Goal: Check status: Check status

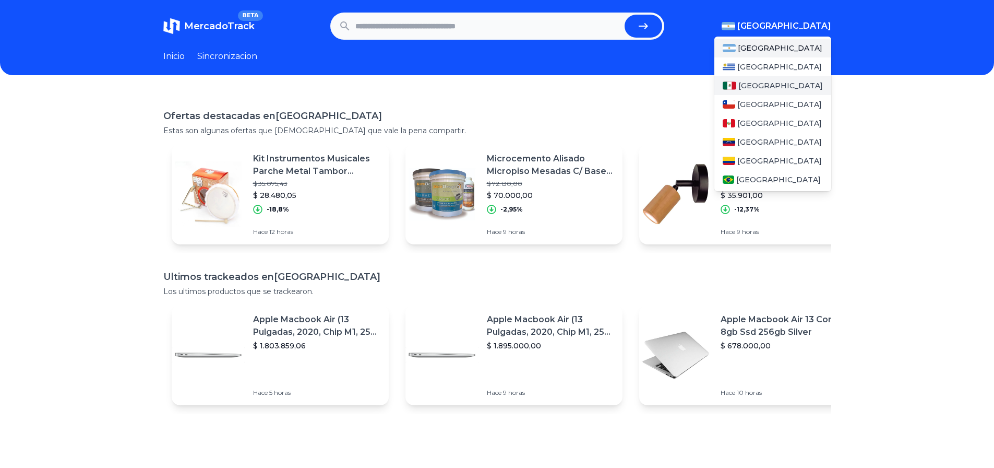
click at [737, 81] on div "[GEOGRAPHIC_DATA]" at bounding box center [772, 85] width 117 height 19
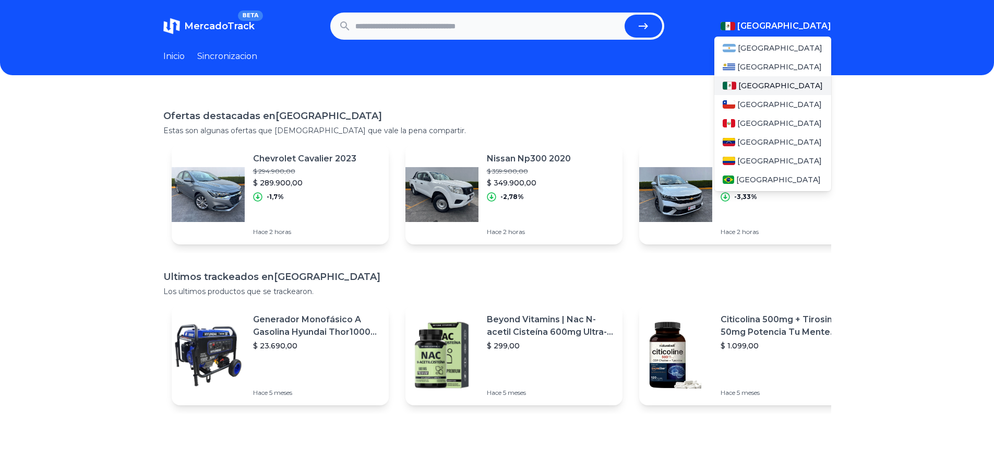
click at [737, 81] on div "[GEOGRAPHIC_DATA]" at bounding box center [772, 85] width 117 height 19
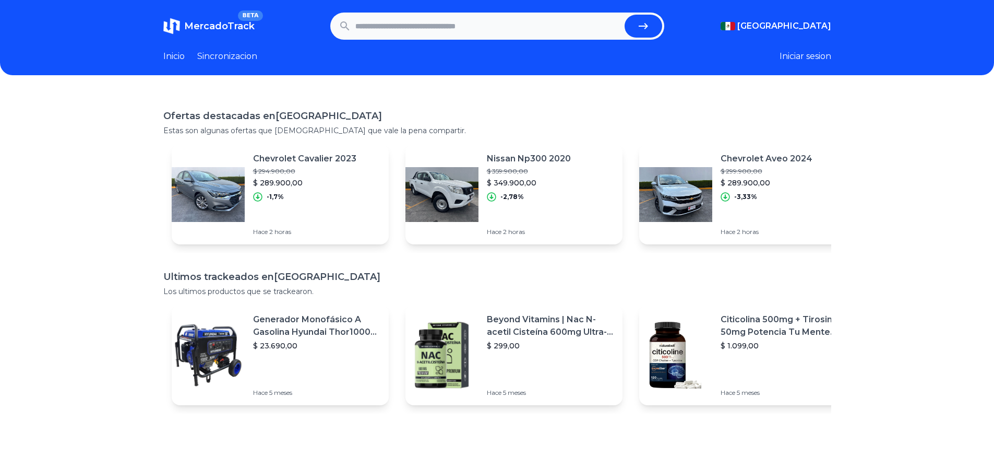
click at [635, 102] on div "Ofertas destacadas en [GEOGRAPHIC_DATA] Estas son algunas ofertas que [DEMOGRAP…" at bounding box center [497, 326] width 994 height 468
click at [545, 25] on input "text" at bounding box center [487, 26] width 265 height 23
click at [484, 35] on input "text" at bounding box center [487, 26] width 265 height 23
paste input "**********"
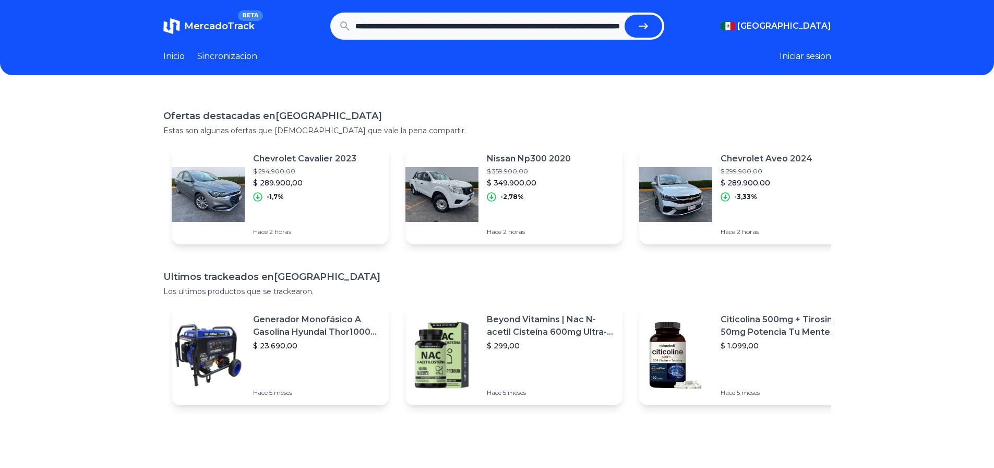
click at [625, 15] on button "submit" at bounding box center [644, 26] width 38 height 23
type input "**********"
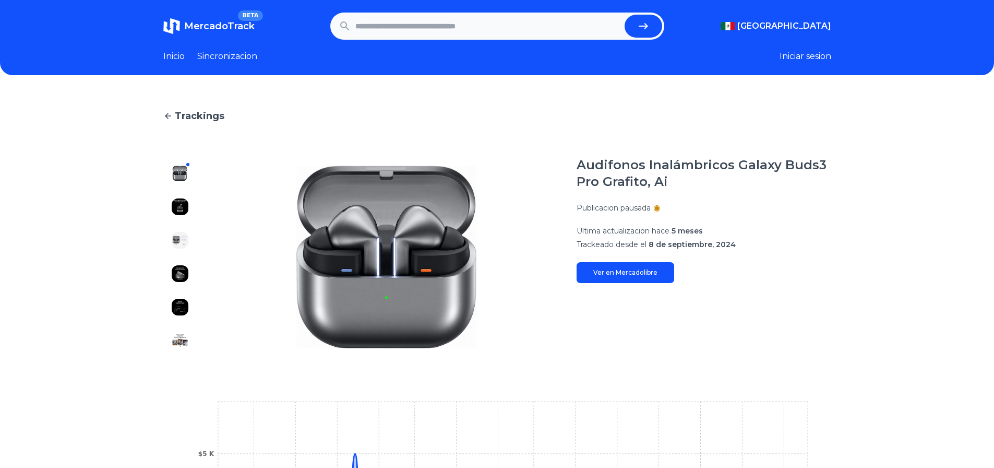
scroll to position [1, 0]
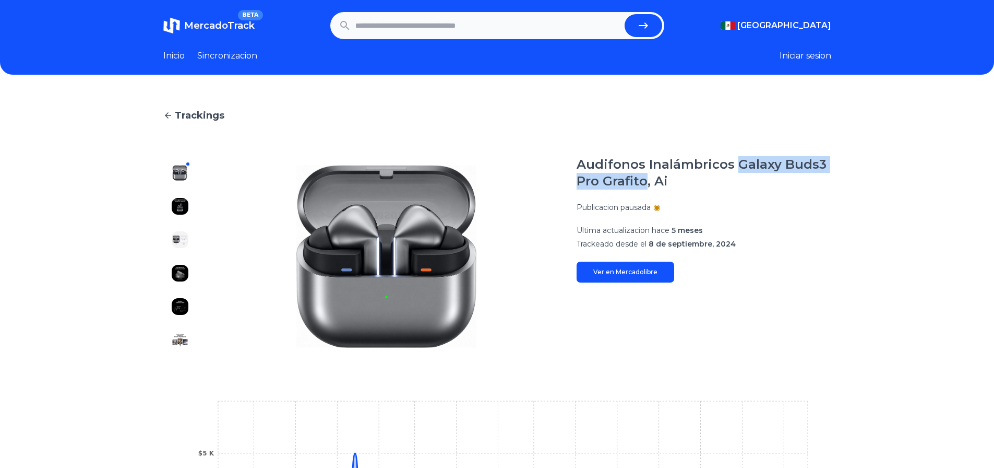
drag, startPoint x: 736, startPoint y: 164, endPoint x: 649, endPoint y: 189, distance: 90.8
click at [649, 189] on div "Audifonos Inalámbricos Galaxy Buds3 Pro Grafito, Ai Publicacion pausada Ultima …" at bounding box center [704, 219] width 255 height 126
copy h1 "Galaxy Buds3 Pro Grafito"
click at [689, 312] on section "Audifonos Inalámbricos Galaxy Buds3 Pro Grafito, Ai Publicacion pausada Ultima …" at bounding box center [704, 256] width 255 height 200
click at [229, 48] on header "MercadoTrack BETA Mexico Argentina Uruguay Mexico Chile Peru Venezuela Colombia…" at bounding box center [497, 36] width 994 height 75
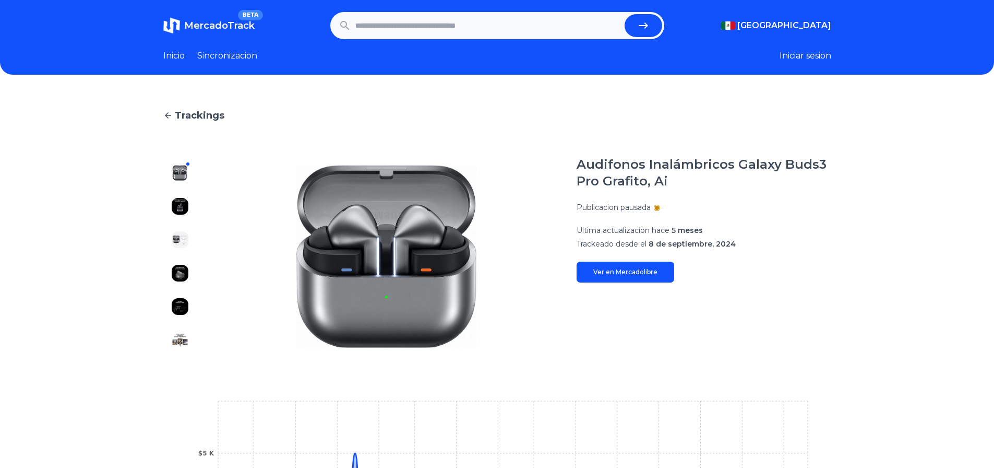
click at [224, 51] on link "Sincronizacion" at bounding box center [227, 56] width 60 height 13
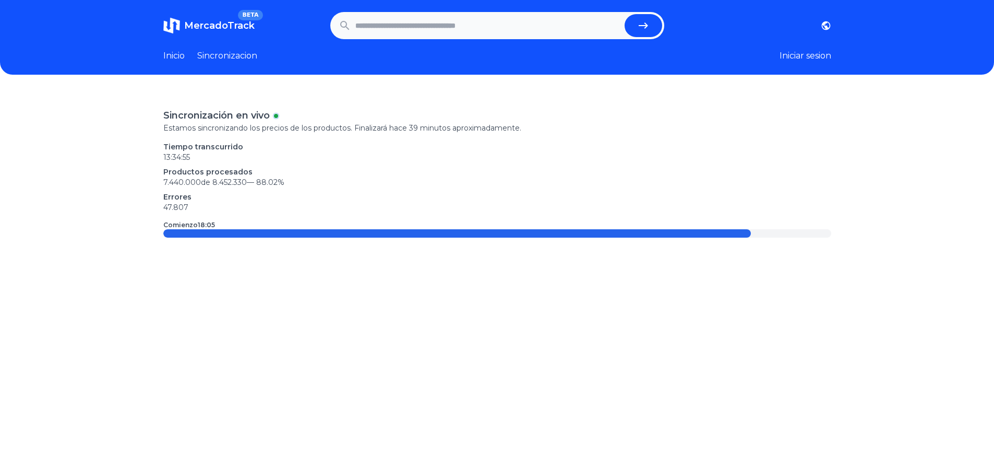
scroll to position [19, 0]
